Goal: Task Accomplishment & Management: Complete application form

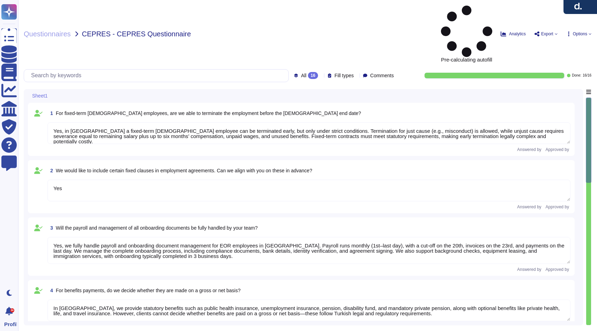
type textarea "Yes, in [GEOGRAPHIC_DATA] a fixed-term [DEMOGRAPHIC_DATA] employee can be termi…"
type textarea "Yes"
type textarea "Yes, we fully handle payroll and onboarding document management for EOR employe…"
type textarea "In [GEOGRAPHIC_DATA], we provide statutory benefits such as public health insur…"
type textarea "Yes, we provide a single point of contact knowledgeable in Turkish labor law, r…"
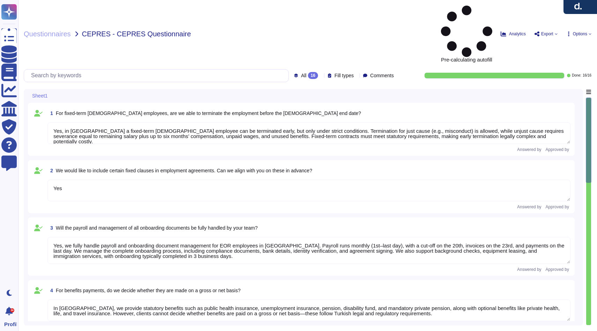
type textarea "Yes, communication is centralized through designated contacts. Clients interact…"
type textarea "Yes, we commit to clear response-time targets for client queries. We respond to…"
type textarea "In [GEOGRAPHIC_DATA], some immigration documents require wet-ink signatures and…"
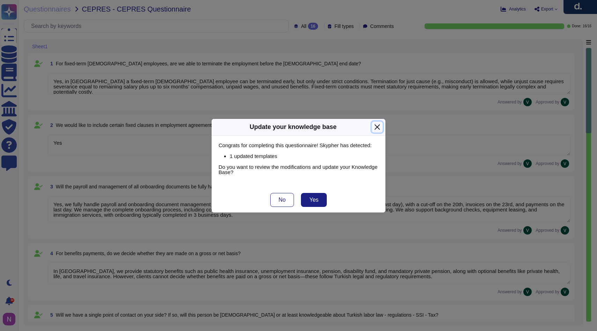
click at [378, 127] on button "Close" at bounding box center [377, 126] width 11 height 11
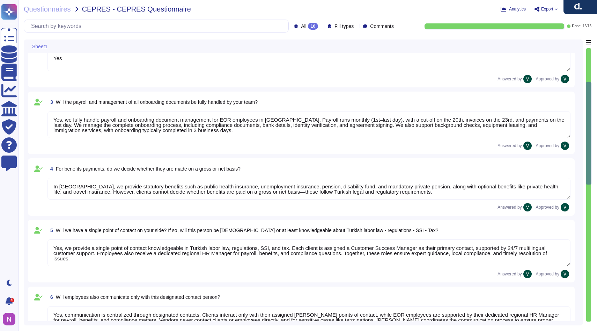
type textarea "In [GEOGRAPHIC_DATA], some immigration documents require wet-ink signatures and…"
type textarea "In [GEOGRAPHIC_DATA], [PERSON_NAME] must lead and coordinate all disciplinary a…"
type textarea "For EOR employees in [GEOGRAPHIC_DATA], client managers approve leave requests …"
type textarea "For EOR employees in [GEOGRAPHIC_DATA], employees must submit a hospital medica…"
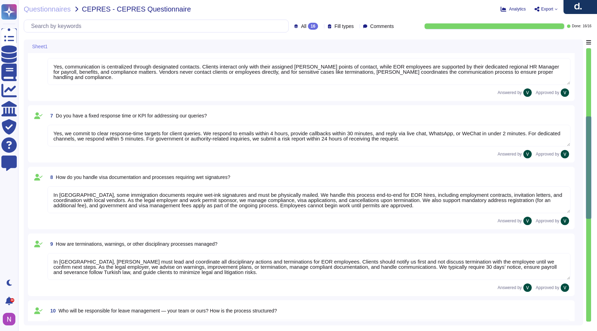
type textarea "[PERSON_NAME] generally does not hire interns under the EOR model. In [GEOGRAPH…"
type textarea "[PERSON_NAME] can hire [DEMOGRAPHIC_DATA] EOR employees in [GEOGRAPHIC_DATA], b…"
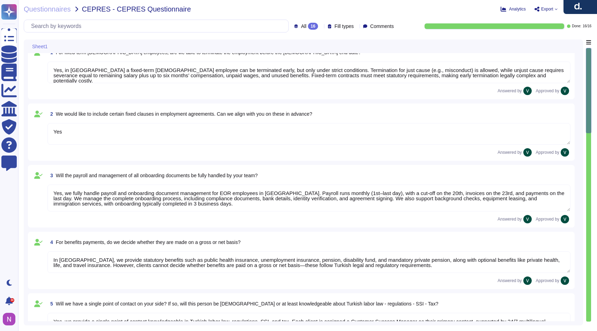
type textarea "Yes, in [GEOGRAPHIC_DATA] a fixed-term [DEMOGRAPHIC_DATA] employee can be termi…"
type textarea "Yes"
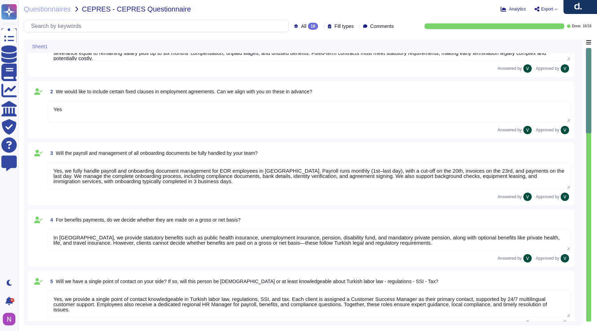
type textarea "In [GEOGRAPHIC_DATA], some immigration documents require wet-ink signatures and…"
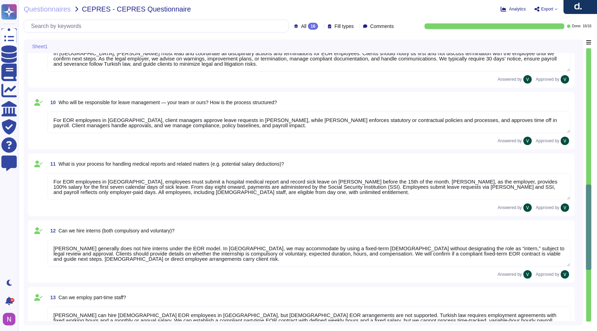
type textarea "In [GEOGRAPHIC_DATA], [PERSON_NAME] must lead and coordinate all disciplinary a…"
type textarea "For EOR employees in [GEOGRAPHIC_DATA], client managers approve leave requests …"
type textarea "For EOR employees in [GEOGRAPHIC_DATA], employees must submit a hospital medica…"
type textarea "[PERSON_NAME] generally does not hire interns under the EOR model. In [GEOGRAPH…"
type textarea "[PERSON_NAME] can hire [DEMOGRAPHIC_DATA] EOR employees in [GEOGRAPHIC_DATA], b…"
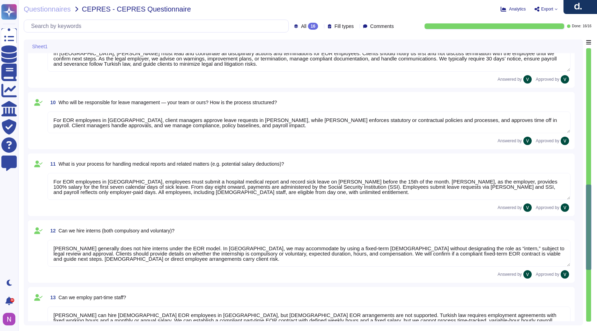
type textarea "[PERSON_NAME] is responsible for preparing and validating gross-to-net (G2N) pa…"
type textarea "[PERSON_NAME] assumes full responsibility for payroll errors in [GEOGRAPHIC_DAT…"
type textarea "[PERSON_NAME] EOR Master Service Agreement (MSA) for [GEOGRAPHIC_DATA] typicall…"
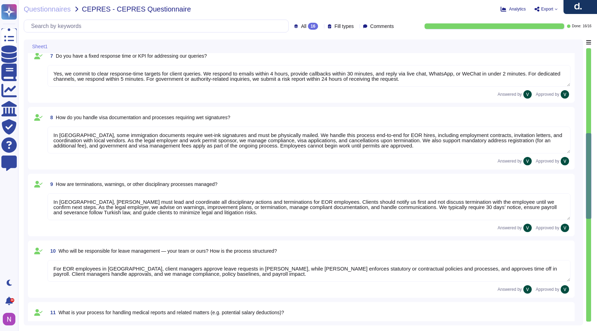
type textarea "In [GEOGRAPHIC_DATA], we provide statutory benefits such as public health insur…"
type textarea "Yes, we provide a single point of contact knowledgeable in Turkish labor law, r…"
type textarea "Yes, communication is centralized through designated contacts. Clients interact…"
type textarea "Yes, we commit to clear response-time targets for client queries. We respond to…"
type textarea "In [GEOGRAPHIC_DATA], some immigration documents require wet-ink signatures and…"
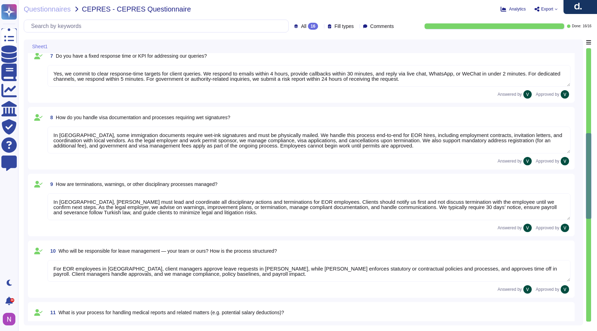
type textarea "In [GEOGRAPHIC_DATA], [PERSON_NAME] must lead and coordinate all disciplinary a…"
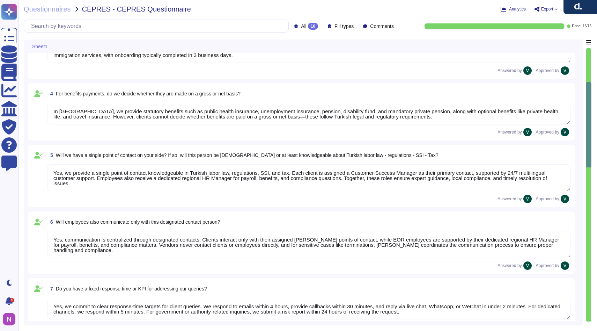
type textarea "Yes, in [GEOGRAPHIC_DATA] a fixed-term [DEMOGRAPHIC_DATA] employee can be termi…"
type textarea "Yes"
type textarea "Yes, we fully handle payroll and onboarding document management for EOR employe…"
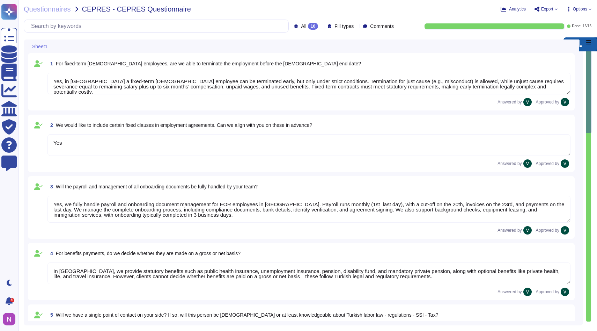
drag, startPoint x: 579, startPoint y: 15, endPoint x: 579, endPoint y: 84, distance: 69.1
click at [579, 51] on button "button" at bounding box center [580, 44] width 34 height 14
click at [591, 8] on icon at bounding box center [589, 9] width 3 height 3
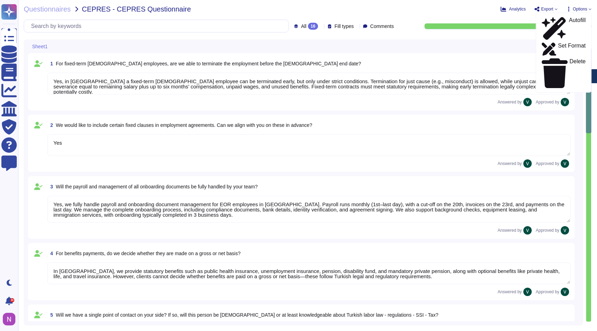
click at [566, 7] on icon at bounding box center [569, 9] width 6 height 6
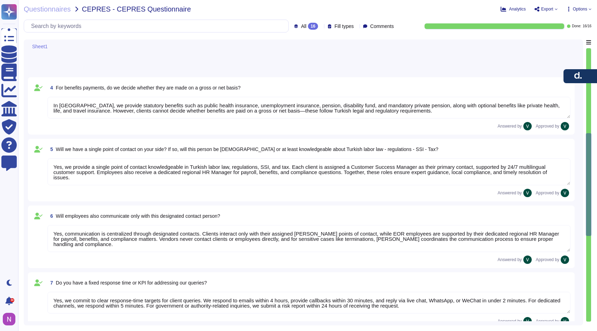
type textarea "In [GEOGRAPHIC_DATA], some immigration documents require wet-ink signatures and…"
type textarea "In [GEOGRAPHIC_DATA], [PERSON_NAME] must lead and coordinate all disciplinary a…"
type textarea "For EOR employees in [GEOGRAPHIC_DATA], client managers approve leave requests …"
type textarea "For EOR employees in [GEOGRAPHIC_DATA], employees must submit a hospital medica…"
type textarea "[PERSON_NAME] generally does not hire interns under the EOR model. In [GEOGRAPH…"
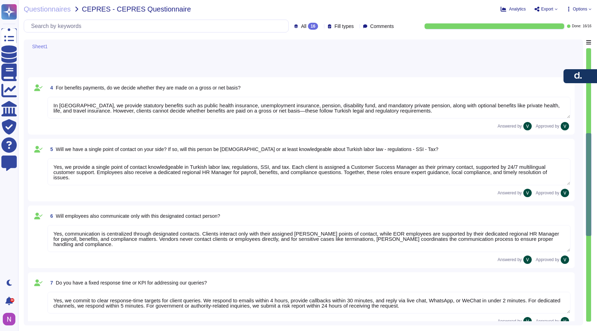
type textarea "[PERSON_NAME] can hire [DEMOGRAPHIC_DATA] EOR employees in [GEOGRAPHIC_DATA], b…"
type textarea "[PERSON_NAME] is responsible for preparing and validating gross-to-net (G2N) pa…"
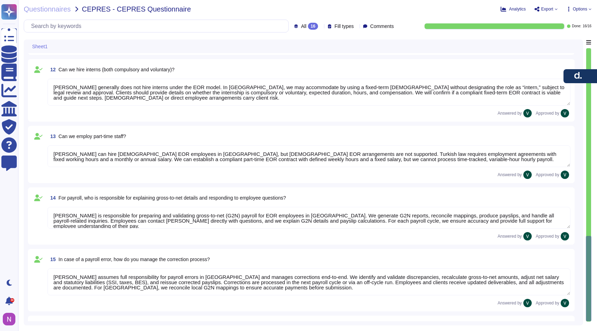
scroll to position [720, 0]
type textarea "[PERSON_NAME] assumes full responsibility for payroll errors in [GEOGRAPHIC_DAT…"
type textarea "[PERSON_NAME] EOR Master Service Agreement (MSA) for [GEOGRAPHIC_DATA] typicall…"
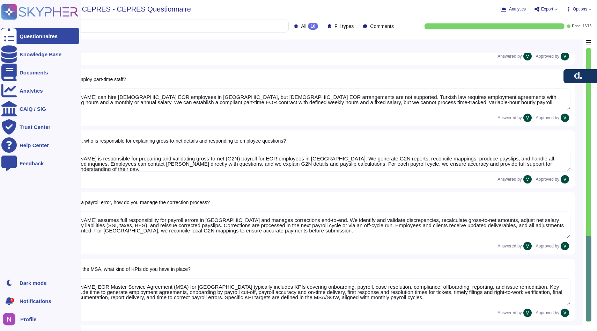
click at [33, 35] on div "Questionnaires" at bounding box center [39, 36] width 38 height 5
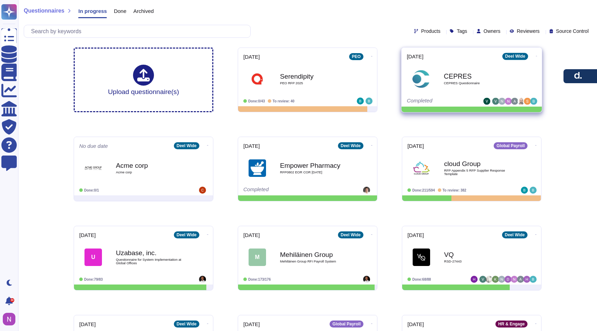
click at [535, 58] on span at bounding box center [536, 55] width 3 height 7
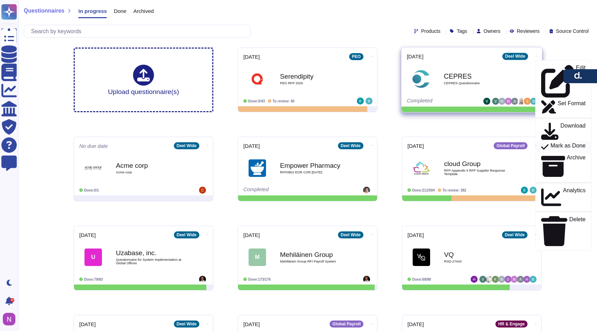
click at [557, 143] on p "Mark as Done" at bounding box center [567, 147] width 35 height 8
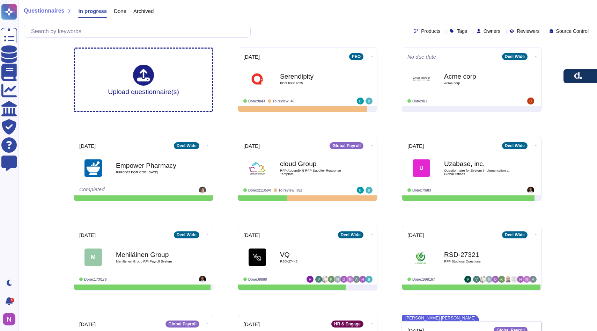
click at [124, 12] on span "Done" at bounding box center [120, 10] width 13 height 5
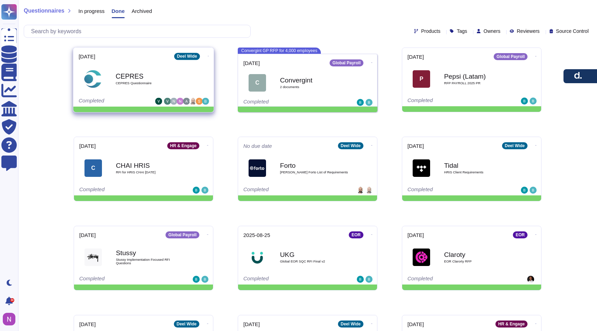
click at [208, 56] on icon at bounding box center [208, 56] width 1 height 0
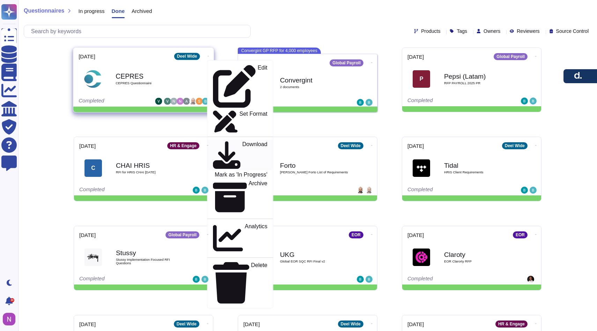
click at [242, 141] on div "Download" at bounding box center [240, 155] width 54 height 28
